Goal: Task Accomplishment & Management: Use online tool/utility

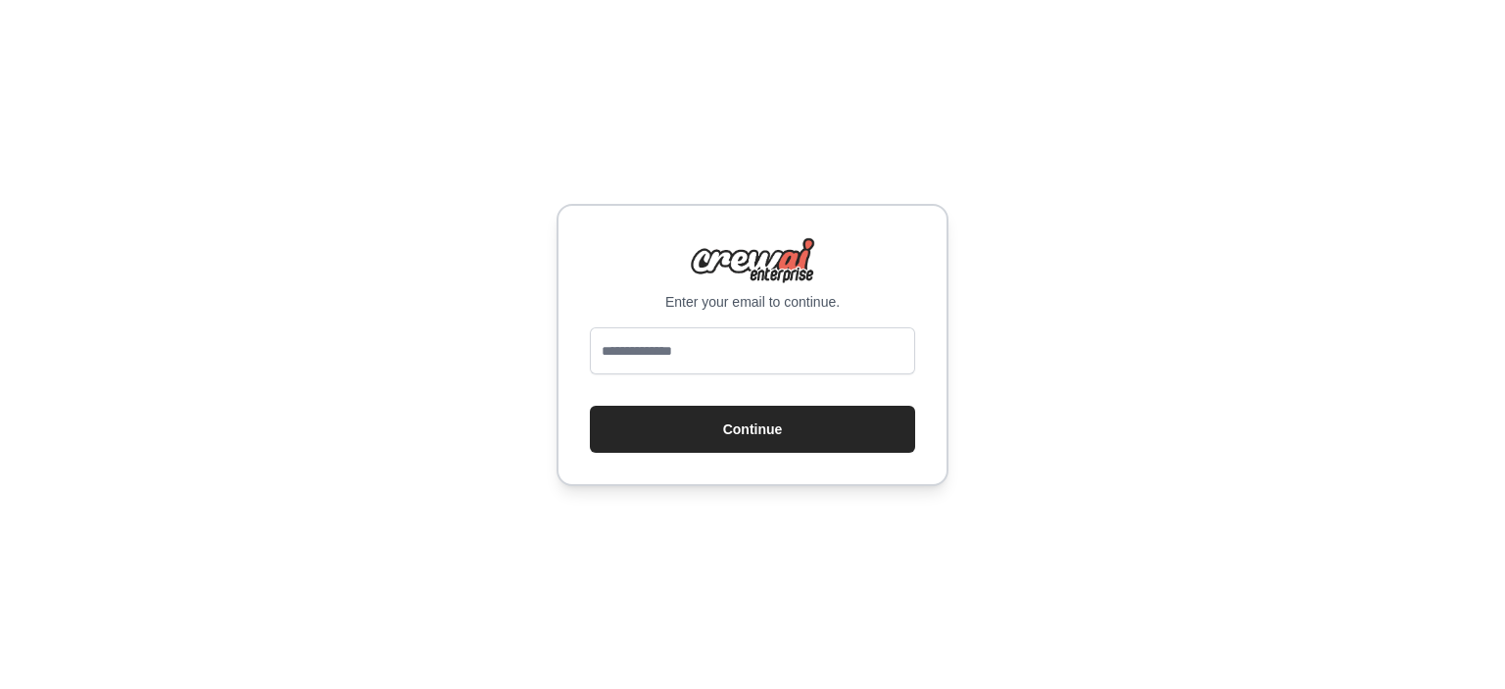
type input "**********"
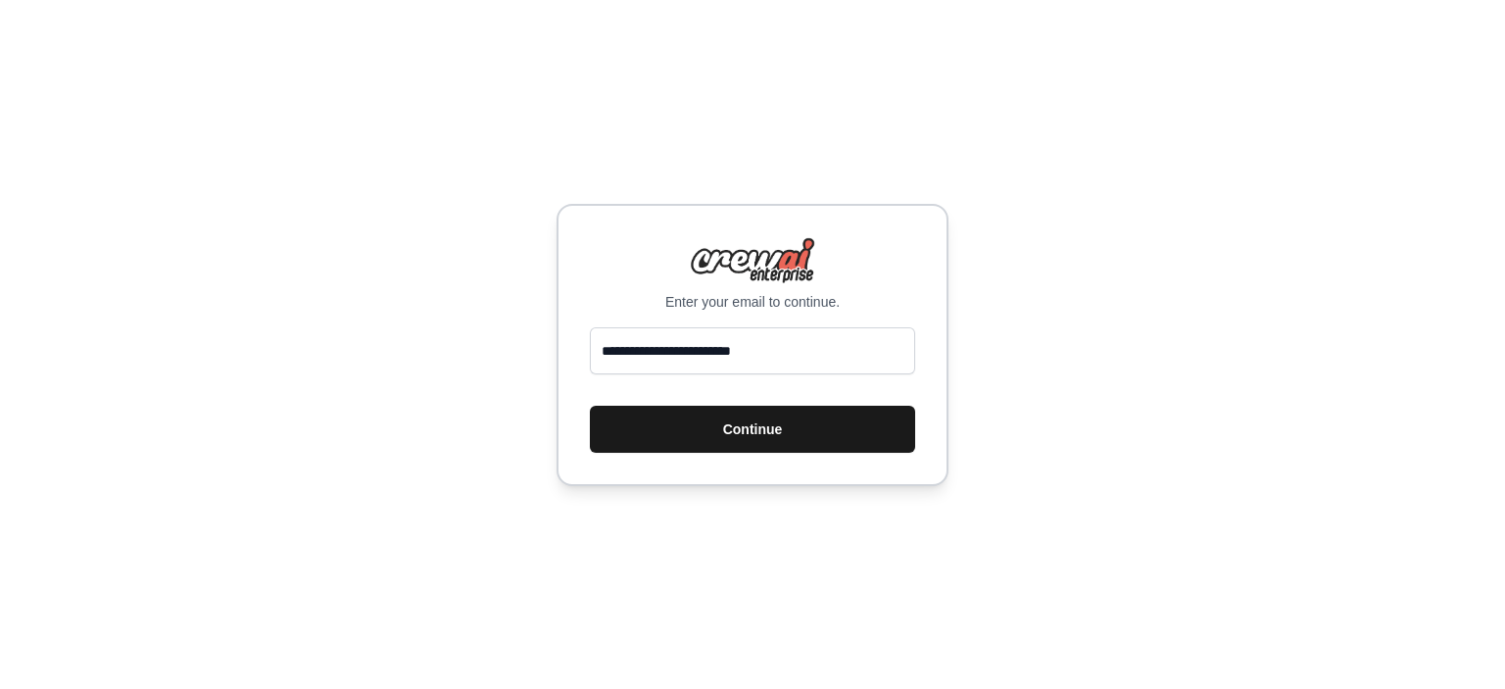
click at [751, 425] on button "Continue" at bounding box center [752, 429] width 325 height 47
